Goal: Task Accomplishment & Management: Use online tool/utility

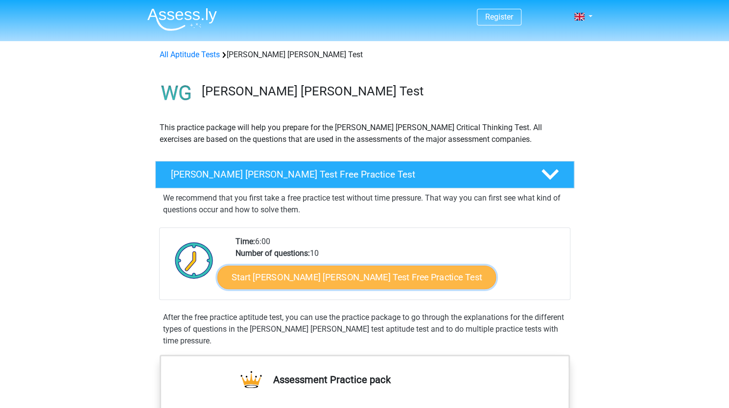
click at [296, 277] on link "Start Watson Glaser Test Free Practice Test" at bounding box center [356, 278] width 279 height 24
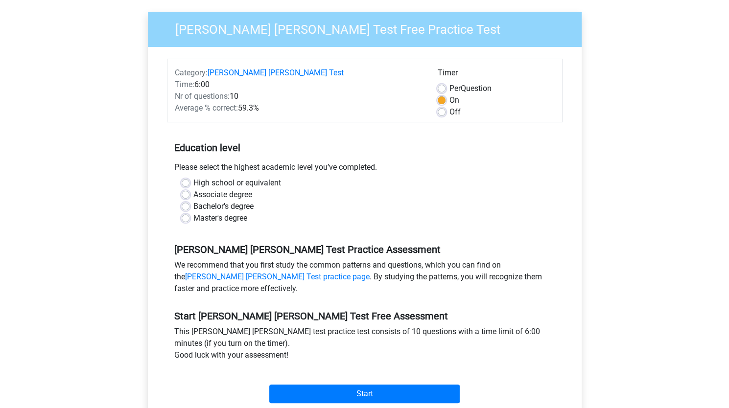
scroll to position [97, 0]
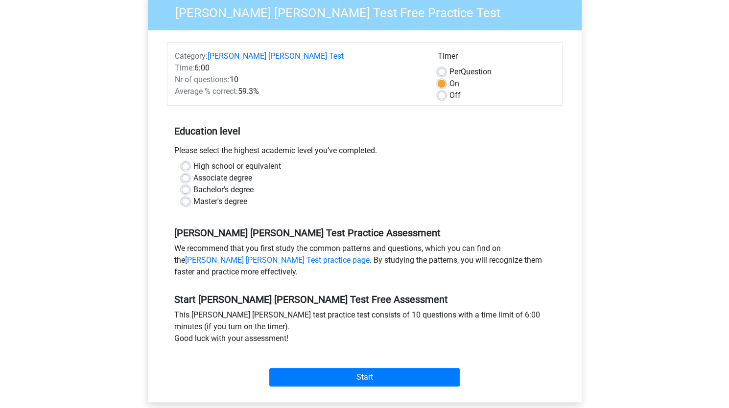
click at [202, 161] on label "High school or equivalent" at bounding box center [237, 167] width 88 height 12
click at [190, 161] on input "High school or equivalent" at bounding box center [186, 166] width 8 height 10
radio input "true"
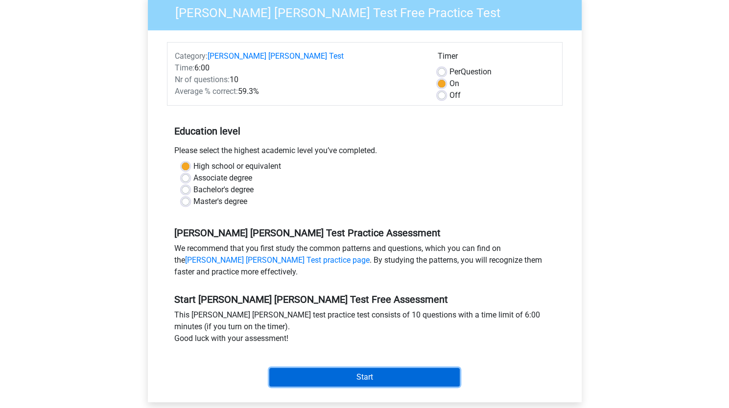
click at [320, 368] on input "Start" at bounding box center [364, 377] width 191 height 19
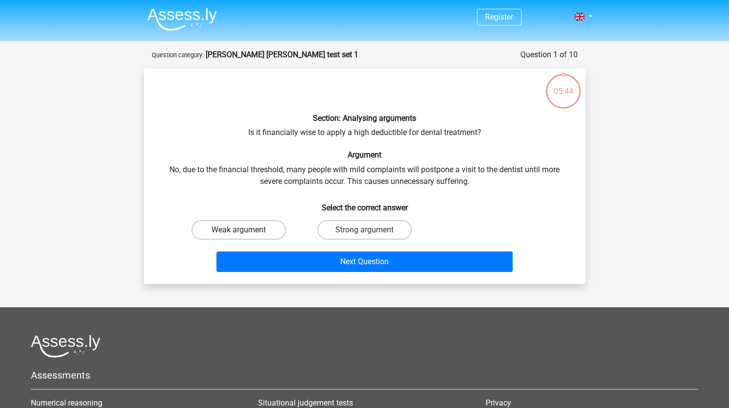
click at [243, 229] on label "Weak argument" at bounding box center [238, 230] width 95 height 20
click at [243, 230] on input "Weak argument" at bounding box center [242, 233] width 6 height 6
radio input "true"
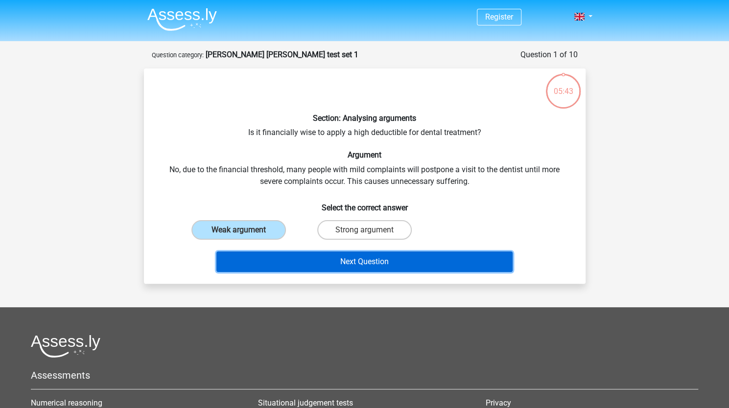
click at [329, 265] on button "Next Question" at bounding box center [364, 262] width 296 height 21
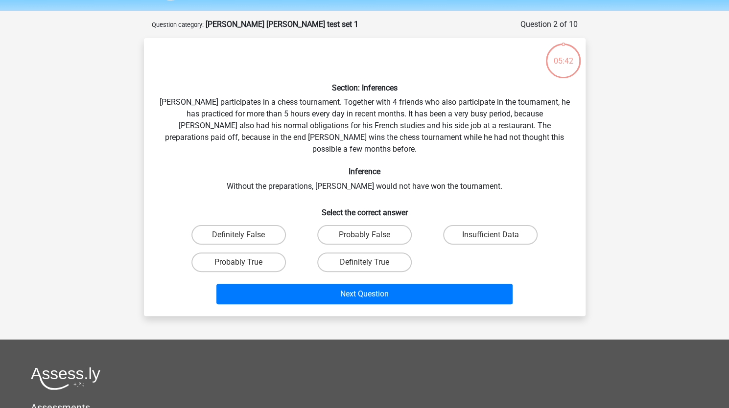
scroll to position [49, 0]
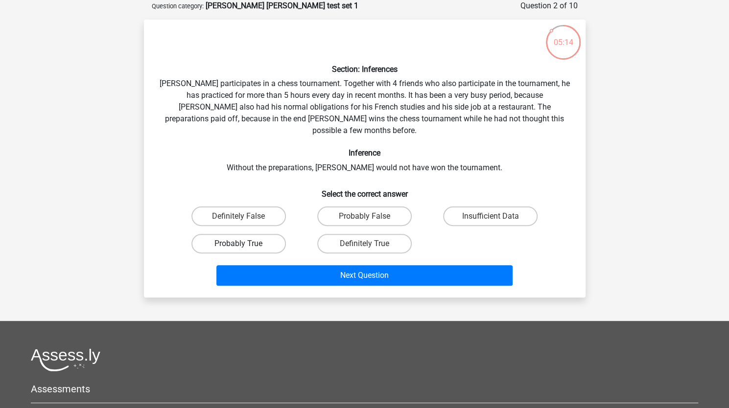
drag, startPoint x: 232, startPoint y: 232, endPoint x: 215, endPoint y: 233, distance: 16.2
click at [215, 234] on label "Probably True" at bounding box center [238, 244] width 95 height 20
click at [239, 244] on input "Probably True" at bounding box center [242, 247] width 6 height 6
radio input "true"
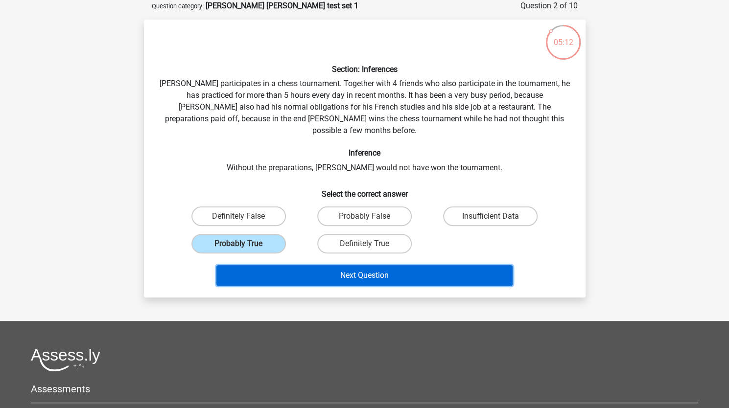
click at [352, 269] on button "Next Question" at bounding box center [364, 275] width 296 height 21
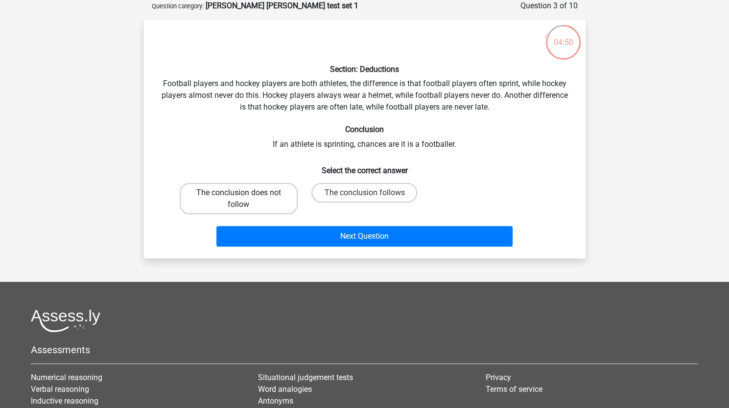
click at [247, 201] on label "The conclusion does not follow" at bounding box center [239, 198] width 118 height 31
click at [245, 199] on input "The conclusion does not follow" at bounding box center [242, 196] width 6 height 6
radio input "true"
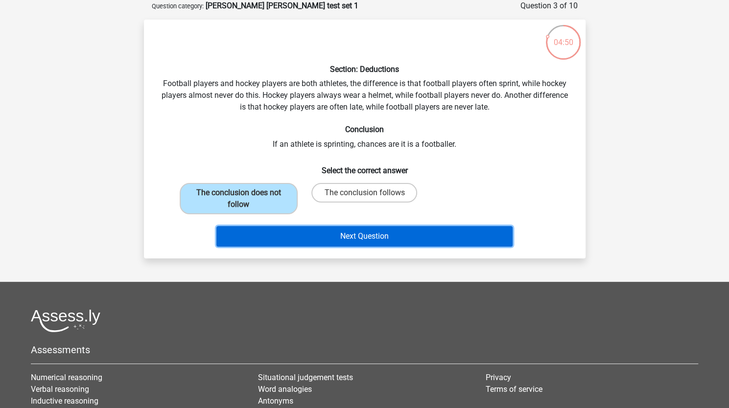
click at [313, 234] on button "Next Question" at bounding box center [364, 236] width 296 height 21
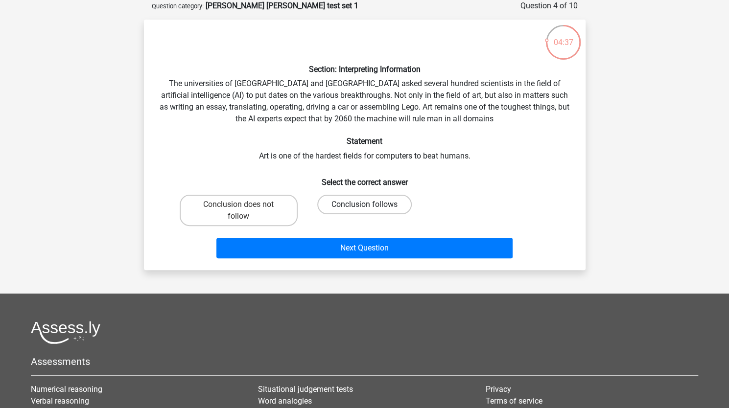
click at [345, 203] on label "Conclusion follows" at bounding box center [364, 205] width 95 height 20
click at [364, 205] on input "Conclusion follows" at bounding box center [367, 208] width 6 height 6
radio input "true"
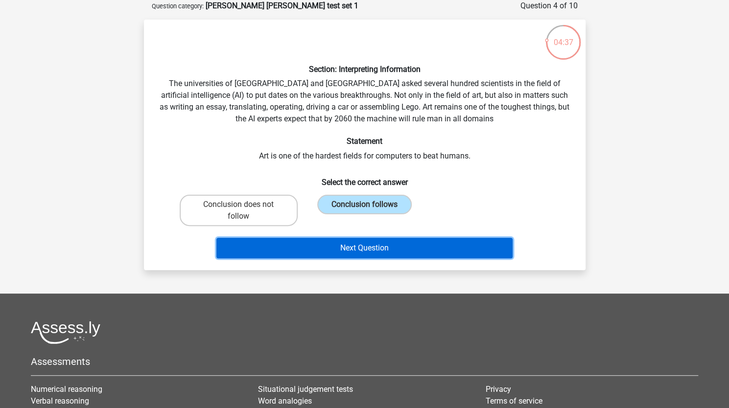
click at [331, 249] on button "Next Question" at bounding box center [364, 248] width 296 height 21
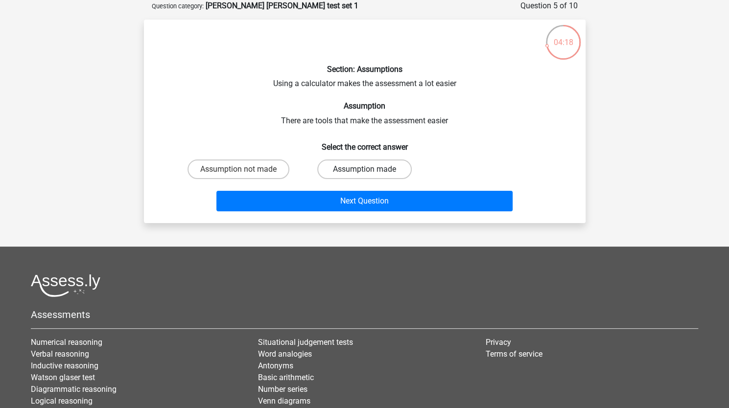
click at [353, 167] on label "Assumption made" at bounding box center [364, 170] width 95 height 20
click at [364, 169] on input "Assumption made" at bounding box center [367, 172] width 6 height 6
radio input "true"
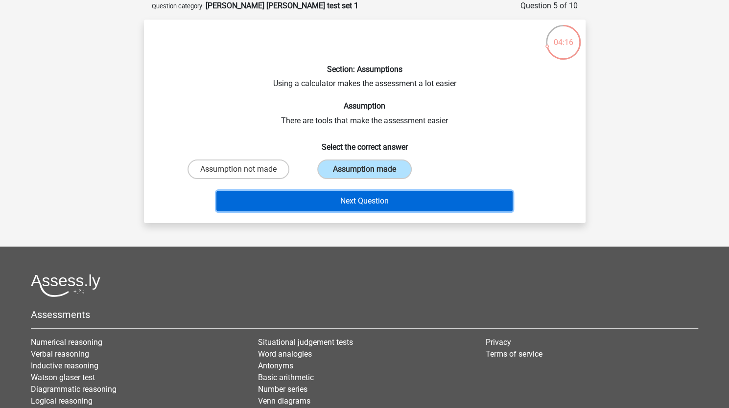
click at [361, 202] on button "Next Question" at bounding box center [364, 201] width 296 height 21
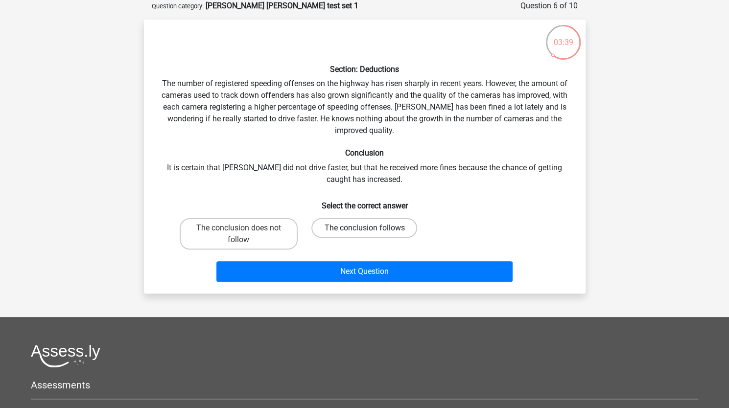
click at [344, 222] on label "The conclusion follows" at bounding box center [364, 228] width 106 height 20
click at [364, 228] on input "The conclusion follows" at bounding box center [367, 231] width 6 height 6
radio input "true"
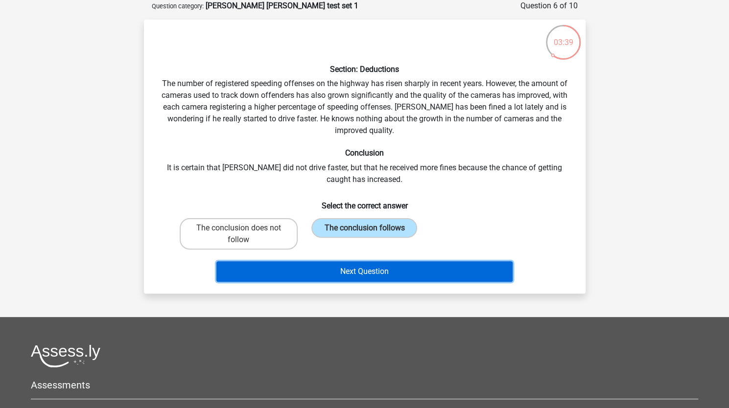
click at [358, 272] on button "Next Question" at bounding box center [364, 272] width 296 height 21
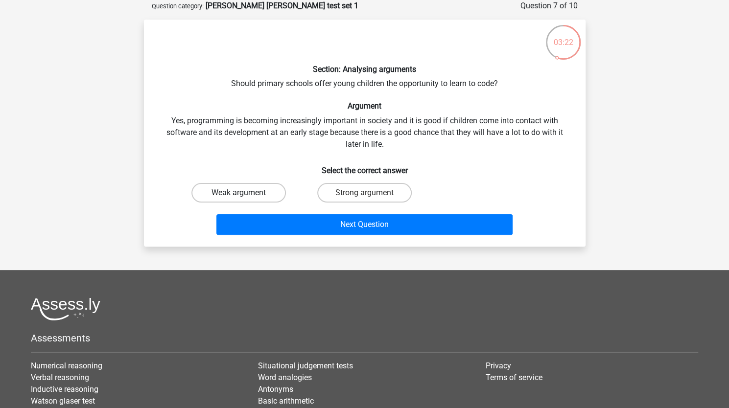
click at [281, 195] on label "Weak argument" at bounding box center [238, 193] width 95 height 20
click at [245, 195] on input "Weak argument" at bounding box center [242, 196] width 6 height 6
radio input "true"
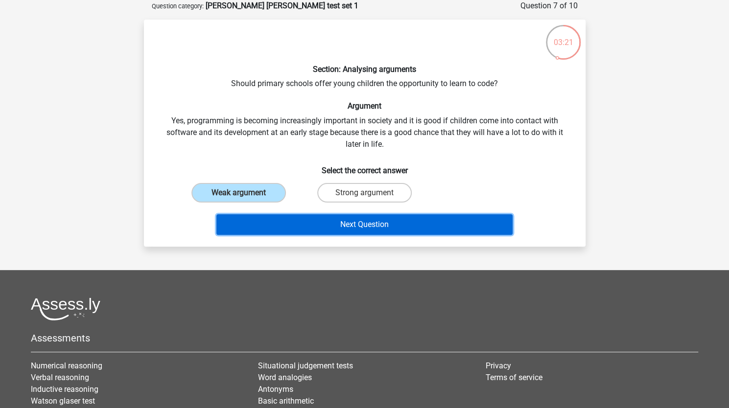
click at [302, 221] on button "Next Question" at bounding box center [364, 225] width 296 height 21
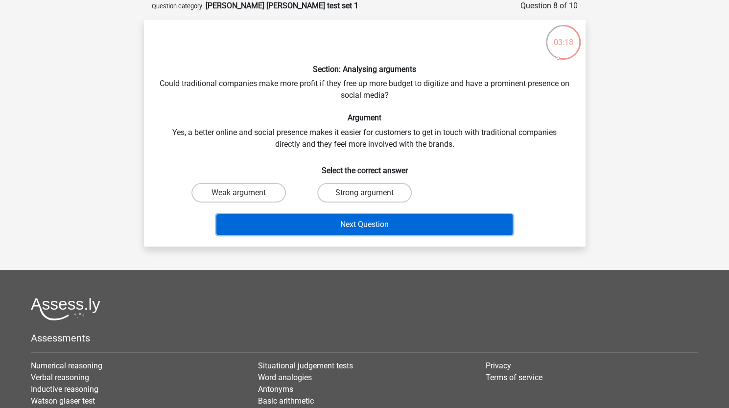
click at [302, 221] on button "Next Question" at bounding box center [364, 225] width 296 height 21
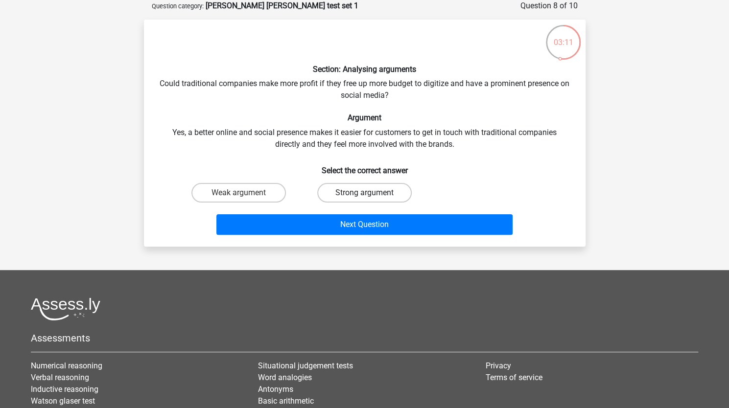
click at [365, 190] on label "Strong argument" at bounding box center [364, 193] width 95 height 20
click at [365, 193] on input "Strong argument" at bounding box center [367, 196] width 6 height 6
radio input "true"
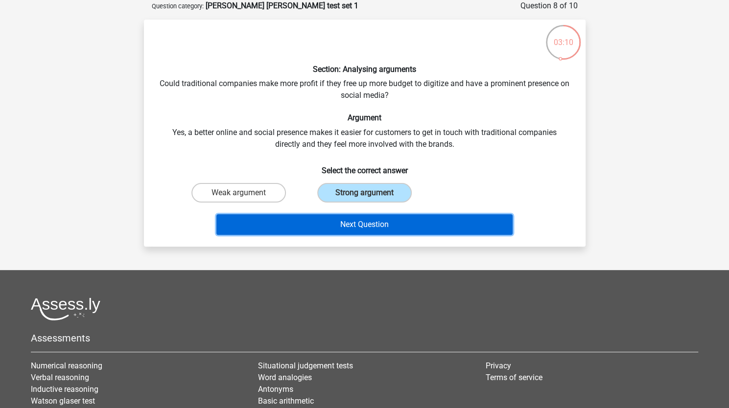
click at [357, 221] on button "Next Question" at bounding box center [364, 225] width 296 height 21
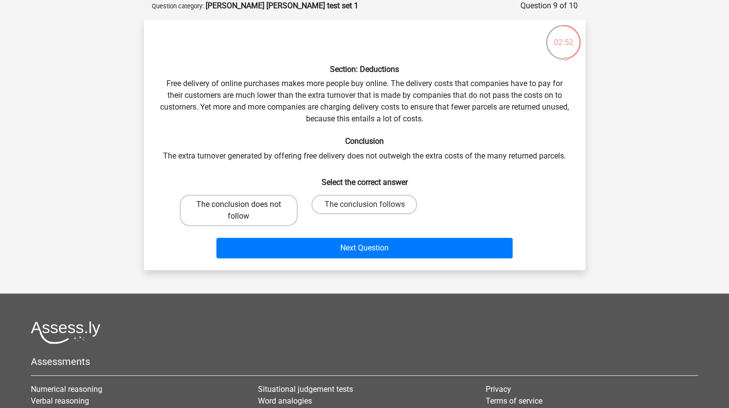
click at [273, 202] on label "The conclusion does not follow" at bounding box center [239, 210] width 118 height 31
click at [245, 205] on input "The conclusion does not follow" at bounding box center [242, 208] width 6 height 6
radio input "true"
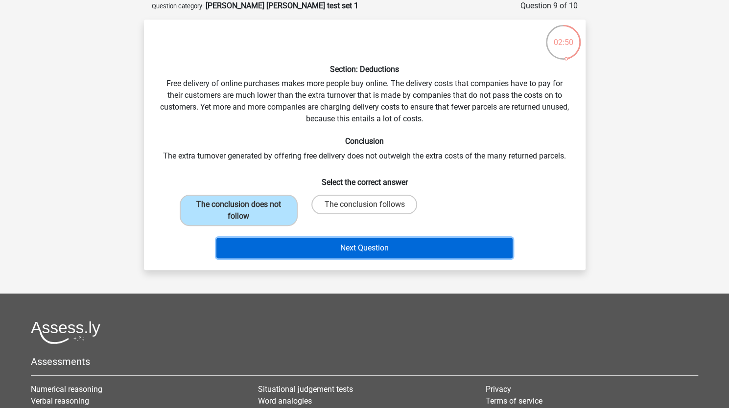
click at [365, 243] on button "Next Question" at bounding box center [364, 248] width 296 height 21
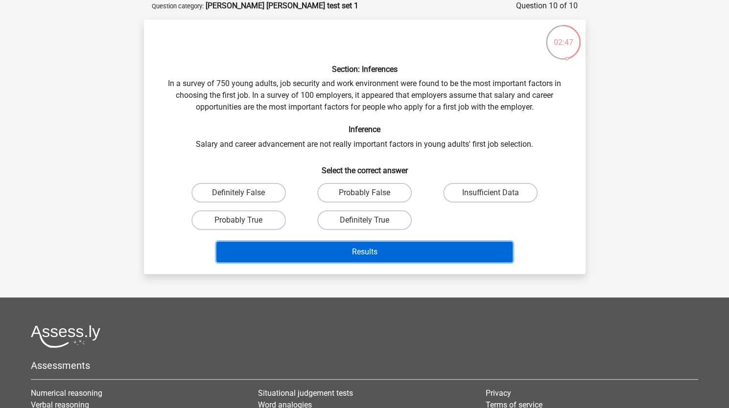
click at [369, 258] on button "Results" at bounding box center [364, 252] width 296 height 21
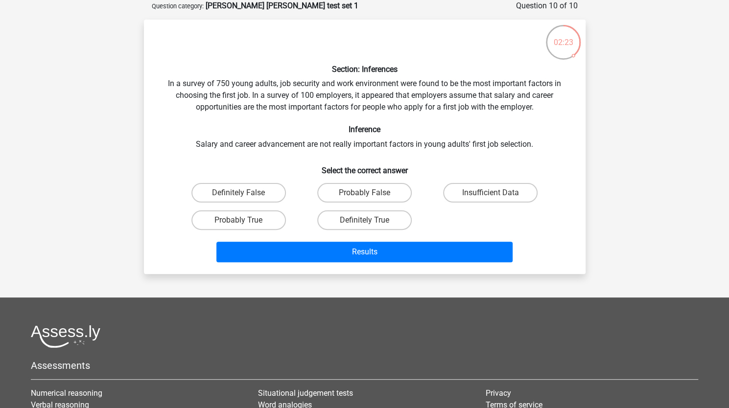
click at [247, 155] on div "Section: Inferences In a survey of 750 young adults, job security and work envi…" at bounding box center [365, 146] width 434 height 239
click at [242, 195] on input "Definitely False" at bounding box center [242, 196] width 6 height 6
radio input "true"
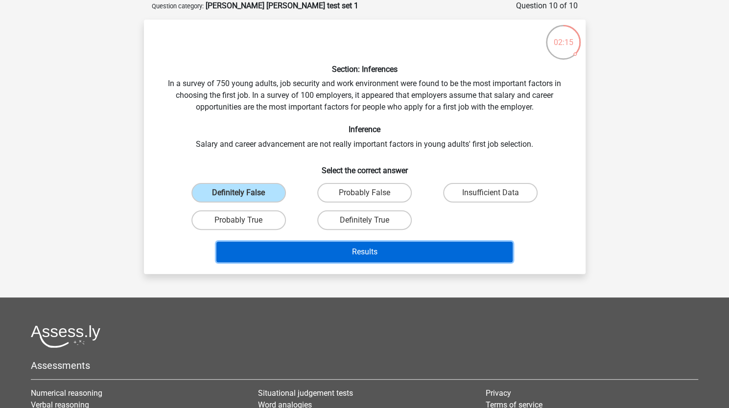
click at [330, 247] on button "Results" at bounding box center [364, 252] width 296 height 21
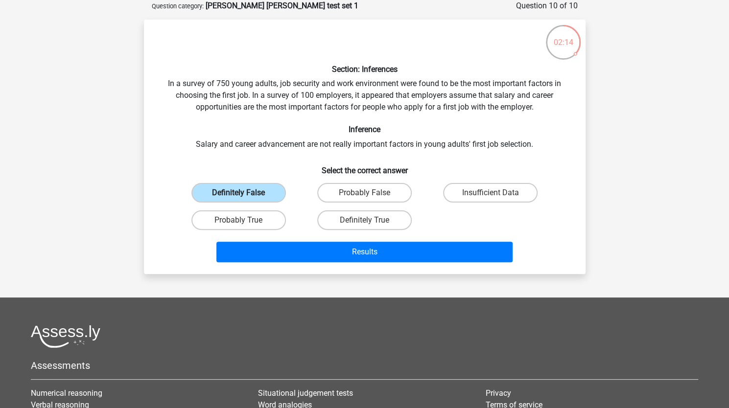
click at [234, 193] on label "Definitely False" at bounding box center [238, 193] width 95 height 20
click at [239, 193] on input "Definitely False" at bounding box center [242, 196] width 6 height 6
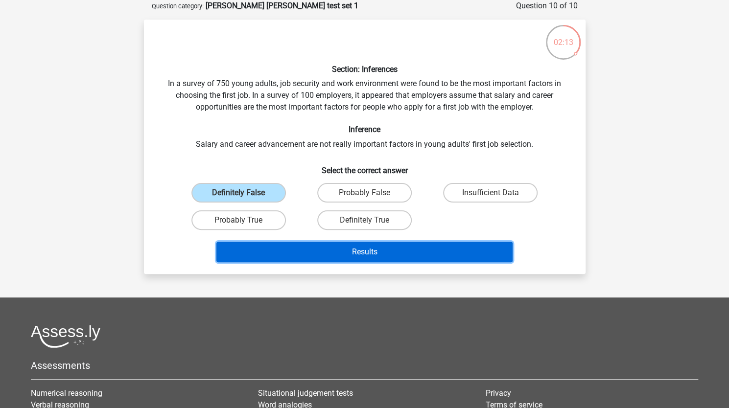
click at [386, 255] on button "Results" at bounding box center [364, 252] width 296 height 21
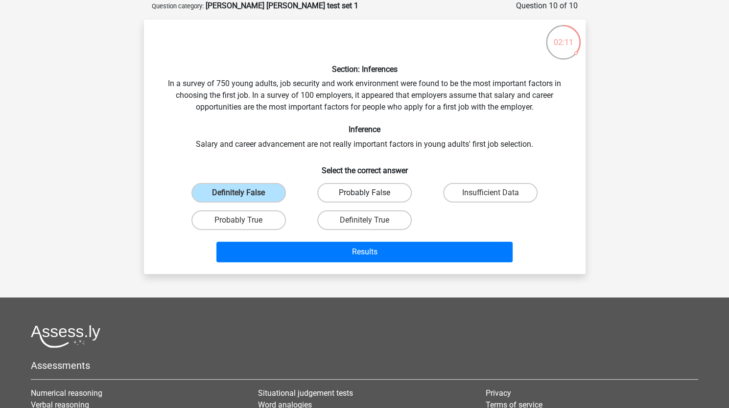
click at [325, 191] on label "Probably False" at bounding box center [364, 193] width 95 height 20
click at [364, 193] on input "Probably False" at bounding box center [367, 196] width 6 height 6
radio input "true"
click at [264, 191] on label "Definitely False" at bounding box center [238, 193] width 95 height 20
click at [245, 193] on input "Definitely False" at bounding box center [242, 196] width 6 height 6
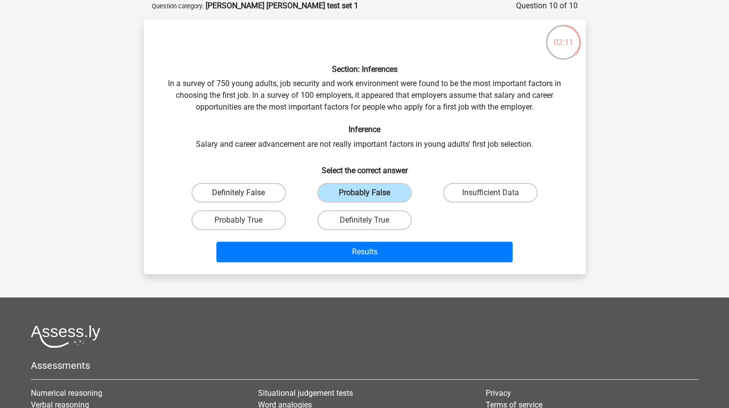
radio input "true"
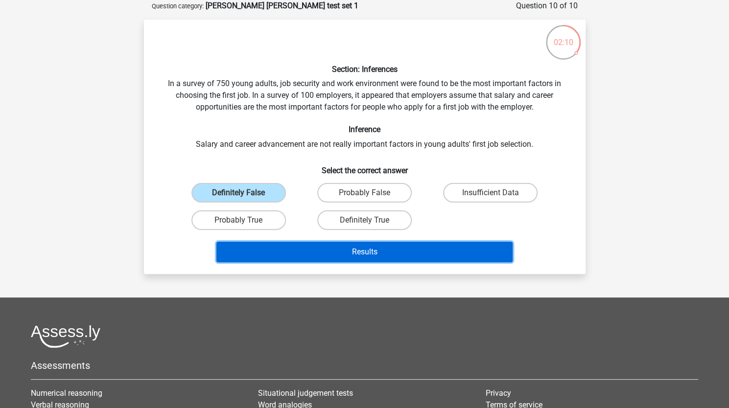
click at [355, 251] on button "Results" at bounding box center [364, 252] width 296 height 21
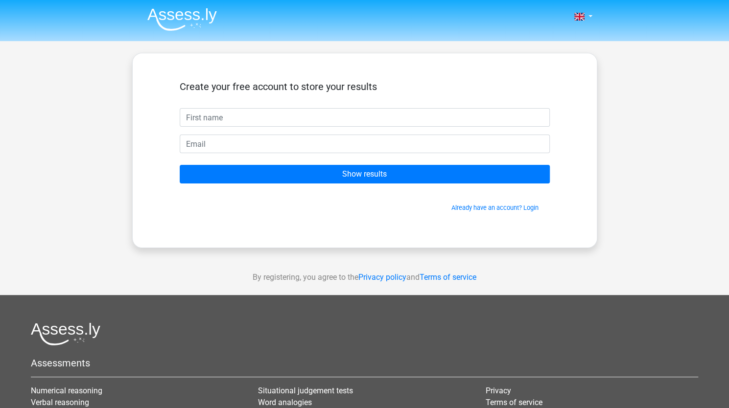
click at [299, 121] on input "text" at bounding box center [365, 117] width 370 height 19
click at [332, 183] on form "Create your free account to store your results Show results Already have an acc…" at bounding box center [365, 147] width 370 height 132
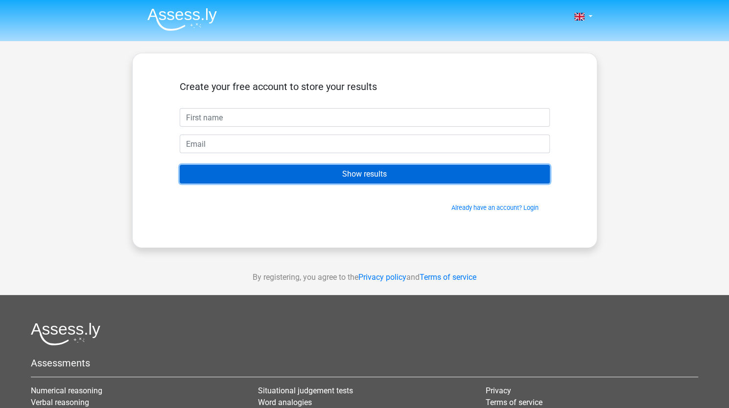
click at [330, 179] on input "Show results" at bounding box center [365, 174] width 370 height 19
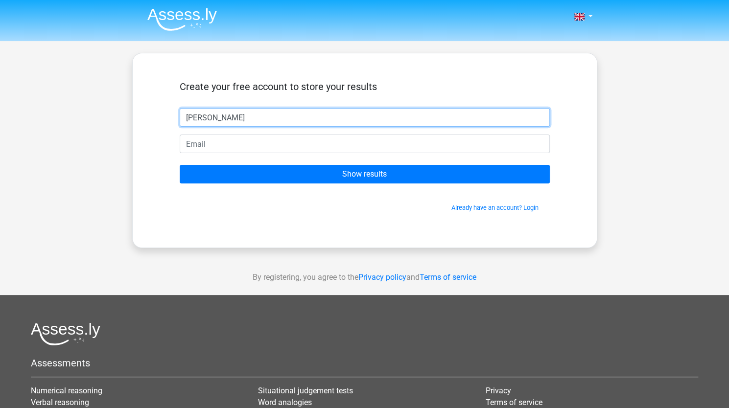
type input "John Smith"
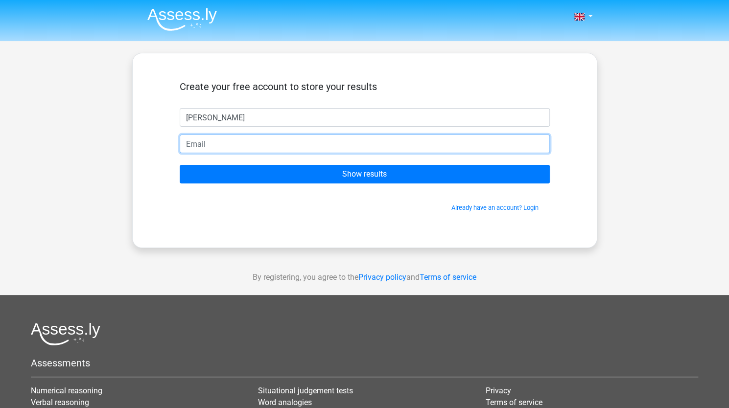
click at [260, 144] on input "email" at bounding box center [365, 144] width 370 height 19
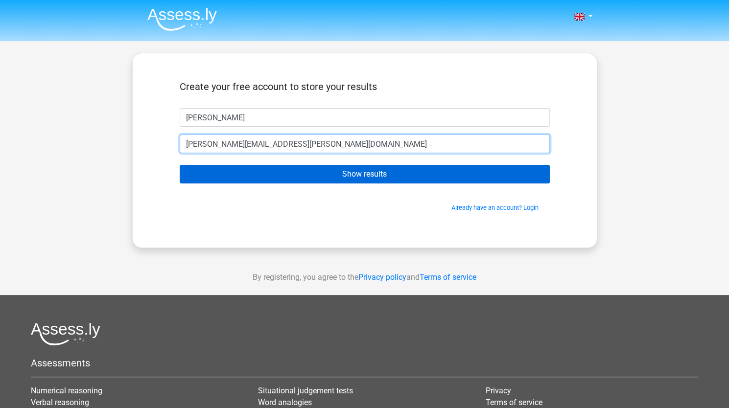
type input "John.Smith@gmail.com"
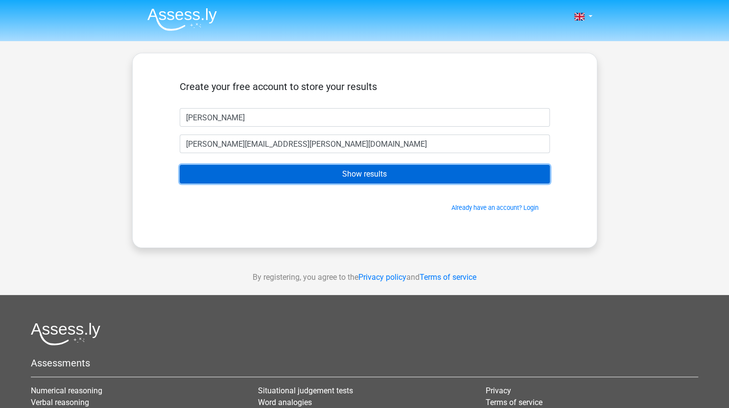
click at [250, 169] on input "Show results" at bounding box center [365, 174] width 370 height 19
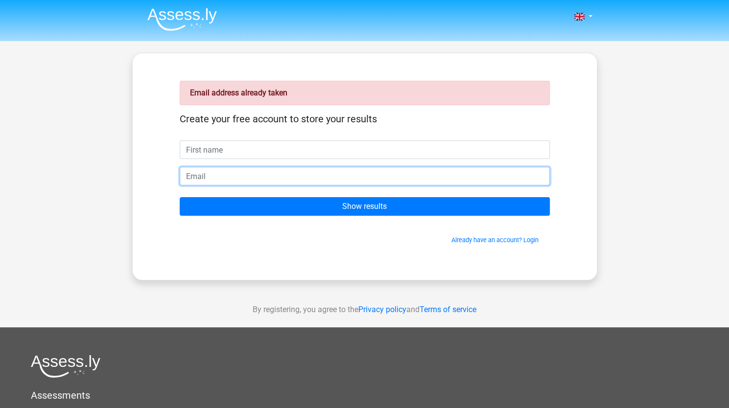
click at [208, 175] on input "email" at bounding box center [365, 176] width 370 height 19
type input "[EMAIL_ADDRESS][DOMAIN_NAME]"
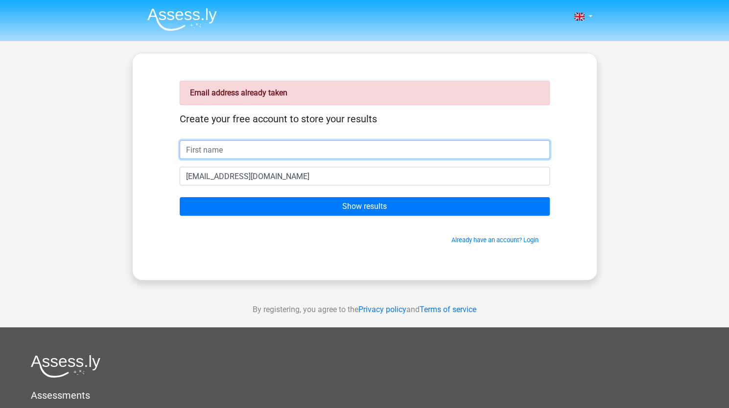
click at [195, 147] on input "text" at bounding box center [365, 150] width 370 height 19
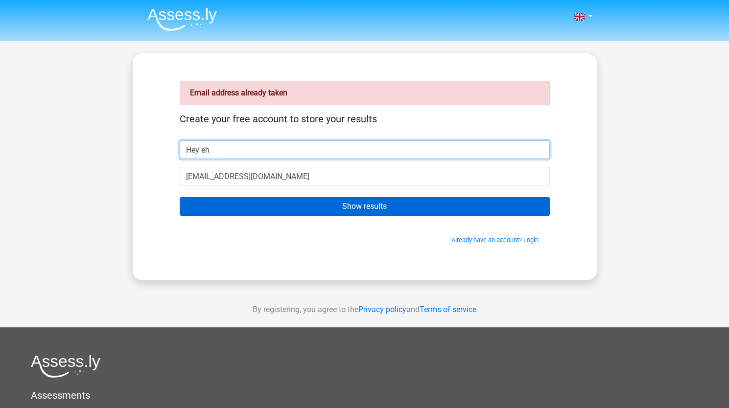
type input "Hey eh"
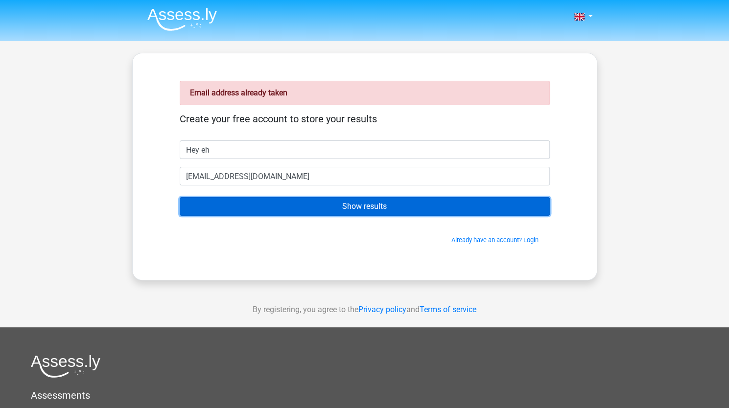
click at [313, 204] on input "Show results" at bounding box center [365, 206] width 370 height 19
